Goal: Information Seeking & Learning: Learn about a topic

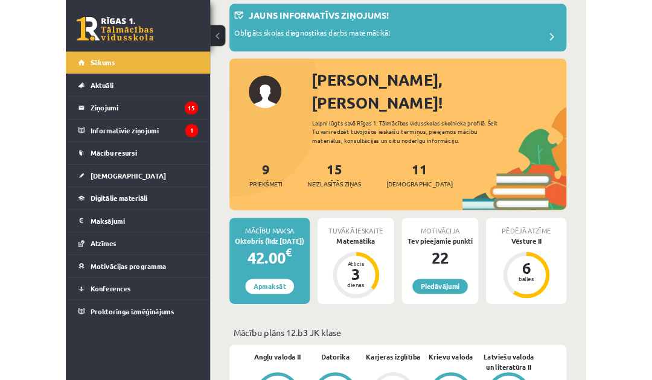
scroll to position [65, 0]
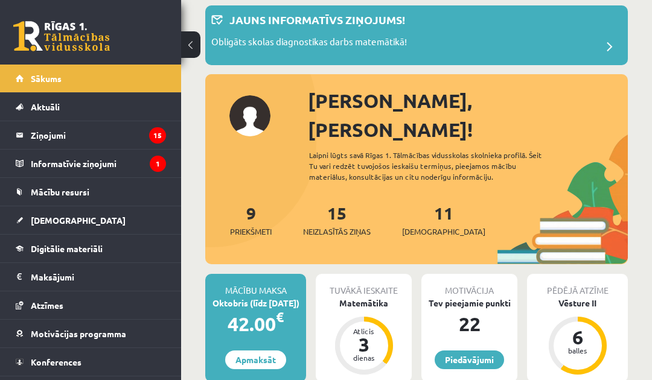
click at [118, 252] on link "Digitālie materiāli" at bounding box center [91, 249] width 150 height 28
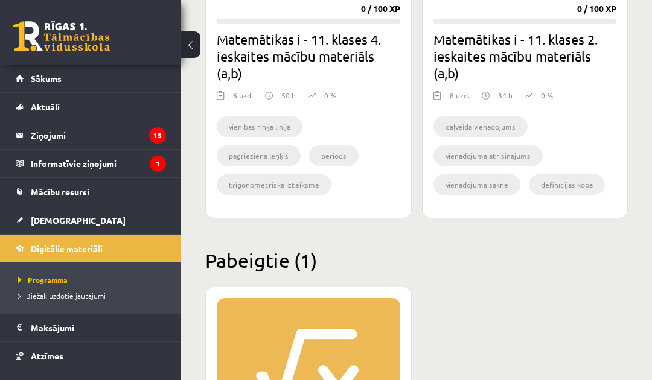
scroll to position [1712, 0]
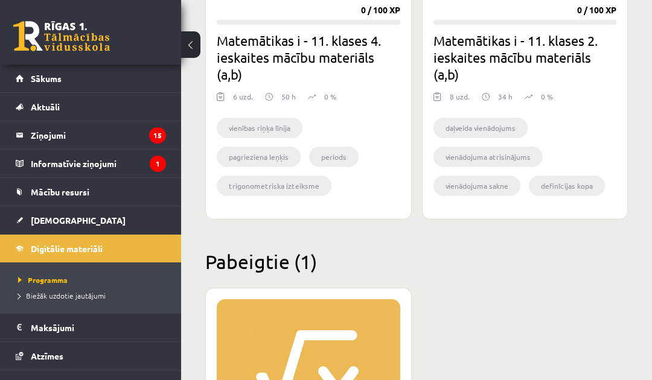
click at [123, 197] on link "Mācību resursi" at bounding box center [91, 192] width 150 height 28
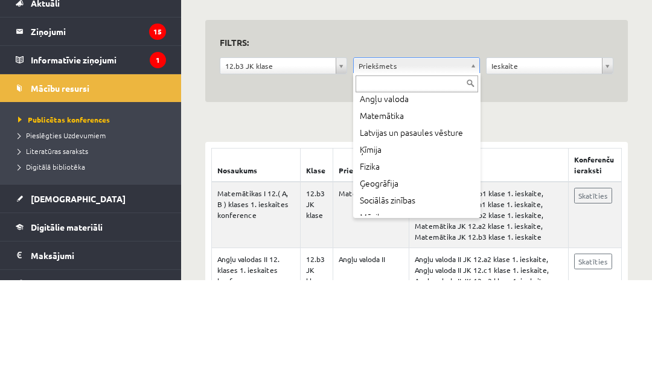
scroll to position [90, 0]
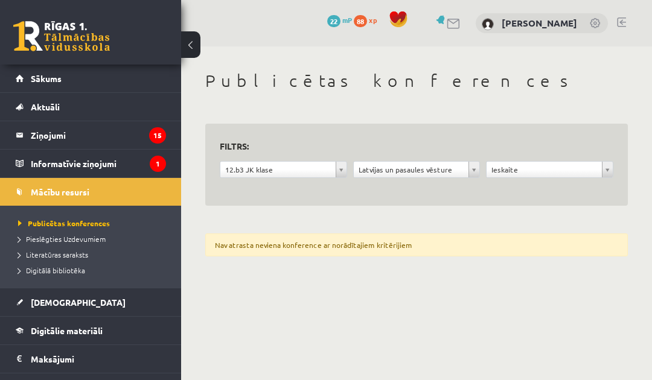
click at [436, 157] on form "**********" at bounding box center [416, 165] width 393 height 54
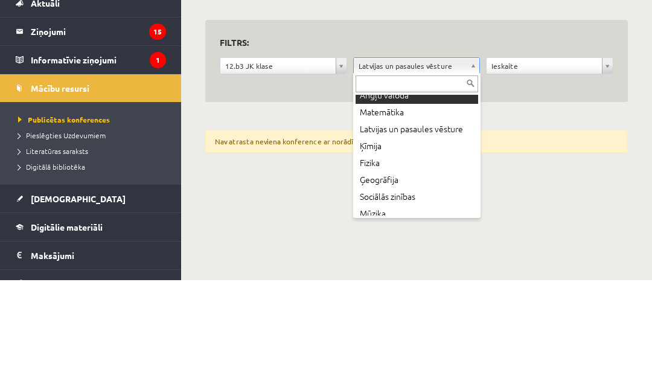
scroll to position [91, 0]
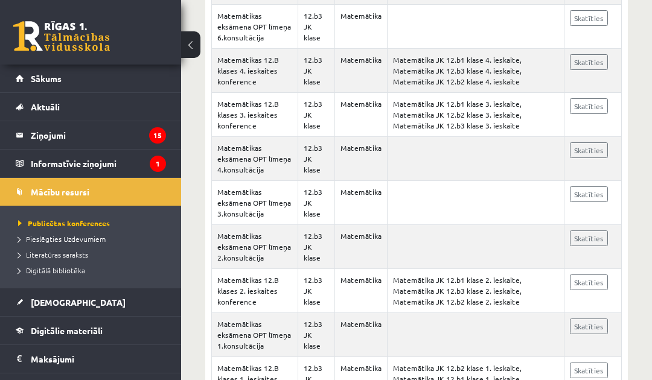
scroll to position [448, 0]
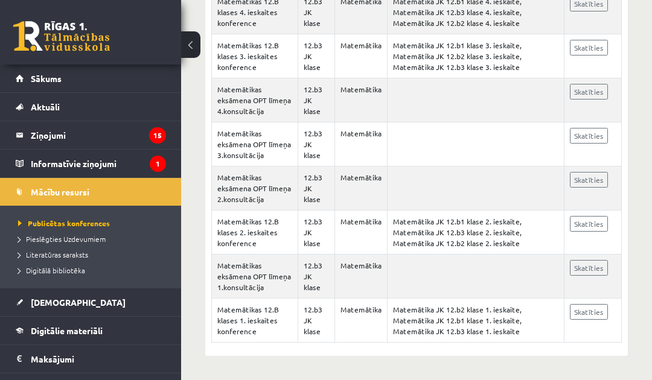
click at [601, 308] on link "Skatīties" at bounding box center [589, 312] width 38 height 16
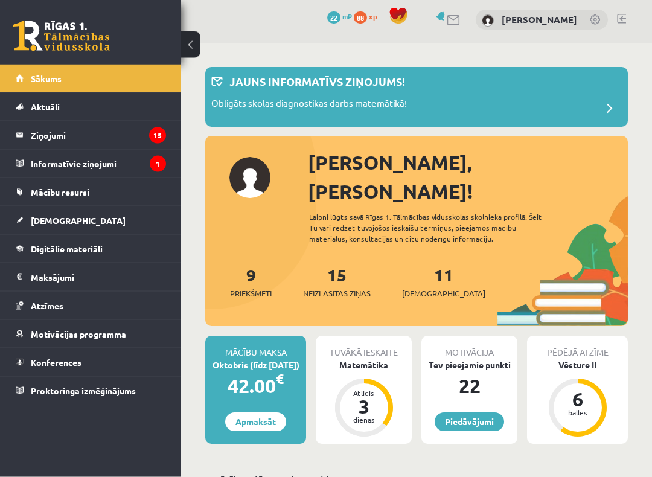
scroll to position [4, 0]
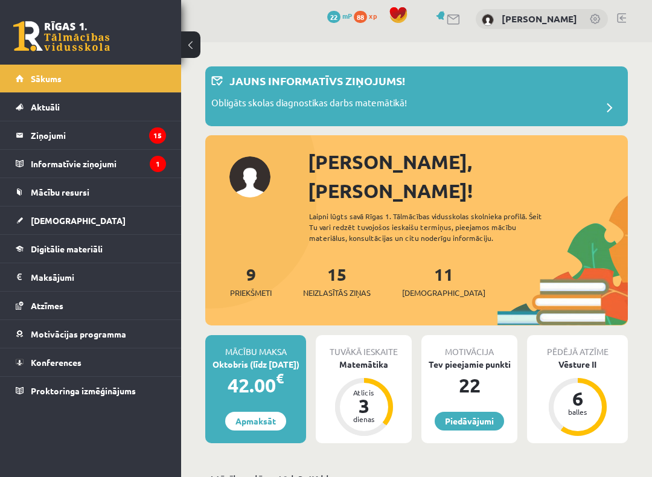
click at [103, 260] on link "Digitālie materiāli" at bounding box center [91, 249] width 150 height 28
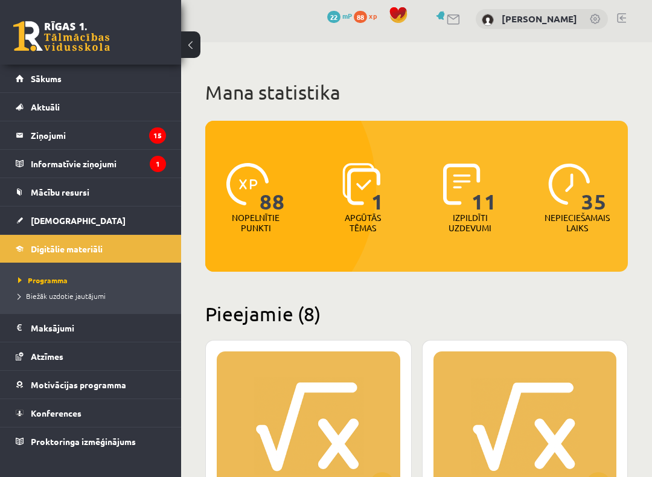
click at [109, 194] on link "Mācību resursi" at bounding box center [91, 192] width 150 height 28
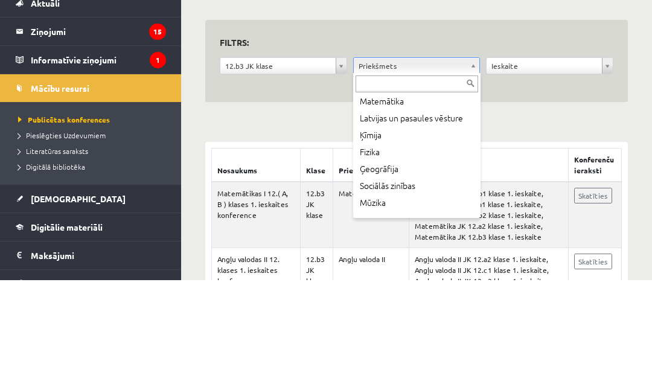
scroll to position [104, 0]
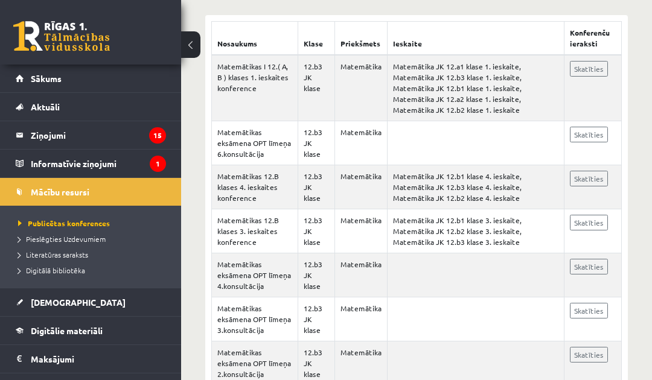
scroll to position [448, 0]
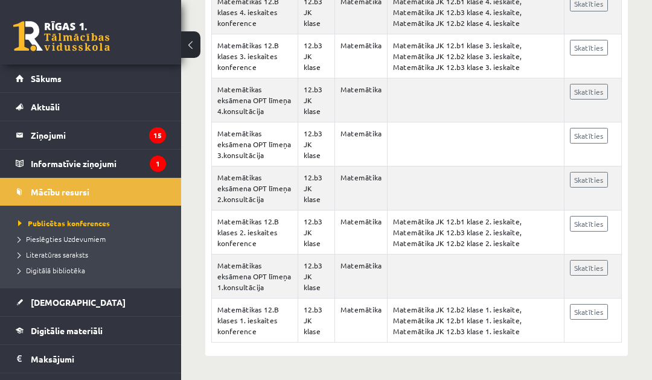
click at [275, 335] on td "Matemātikas 12.B klases 1. ieskaites konference" at bounding box center [255, 321] width 86 height 44
click at [592, 316] on link "Skatīties" at bounding box center [589, 312] width 38 height 16
